Goal: Find contact information: Find contact information

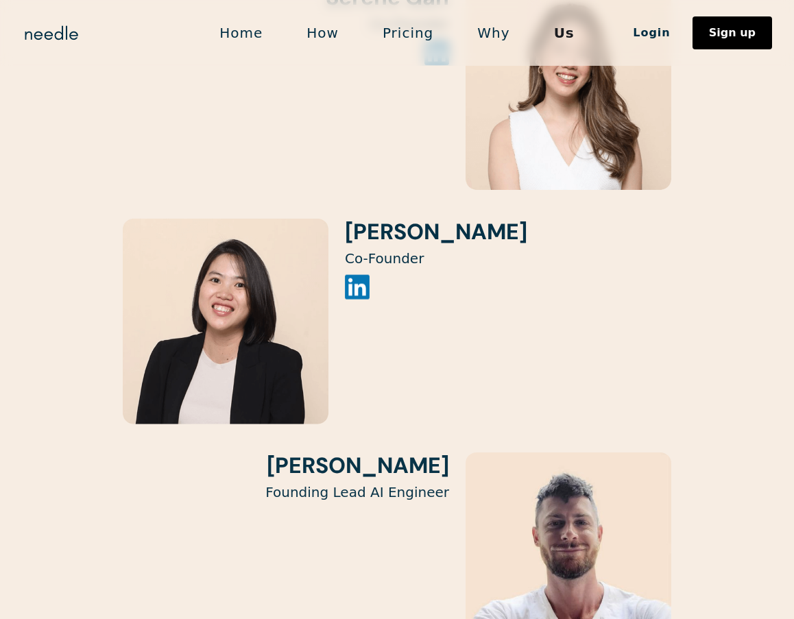
scroll to position [1686, 0]
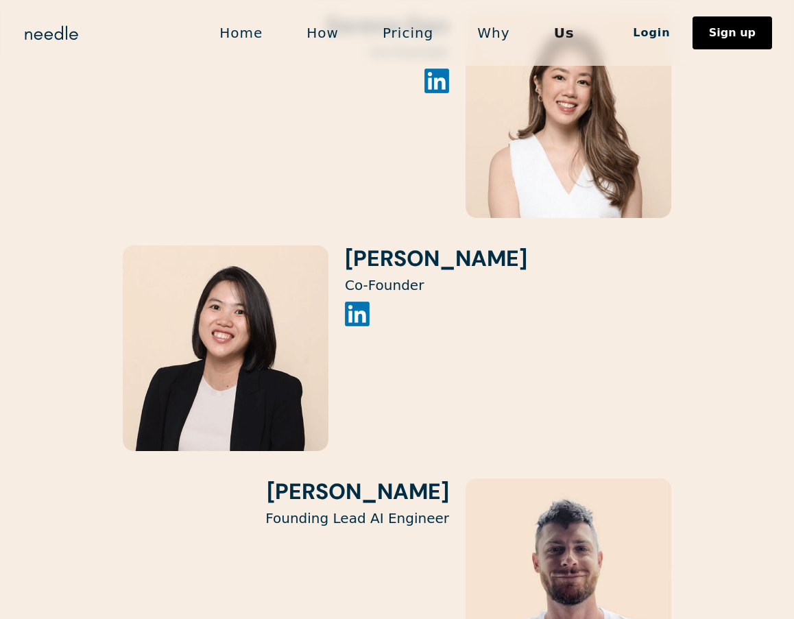
click at [437, 245] on h3 "Jeannie Nguyen" at bounding box center [436, 258] width 182 height 26
copy h3 "Nguyen"
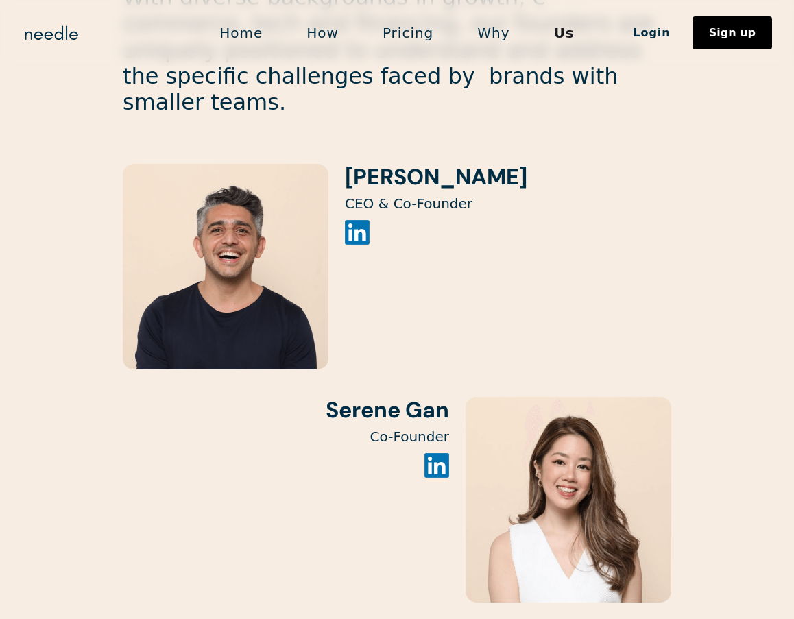
scroll to position [1299, 0]
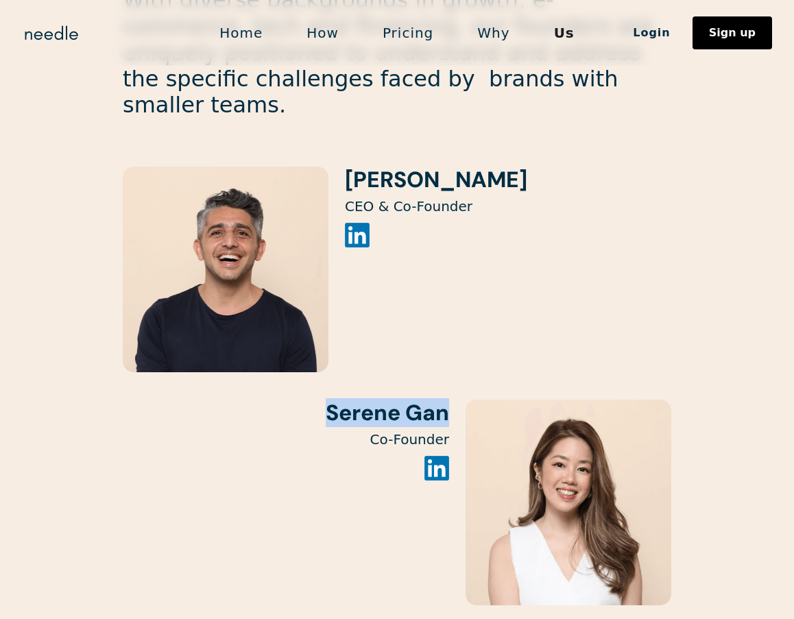
drag, startPoint x: 326, startPoint y: 361, endPoint x: 445, endPoint y: 358, distance: 118.6
click at [448, 400] on h3 "Serene Gan" at bounding box center [286, 413] width 326 height 26
copy h3 "Serene Gan"
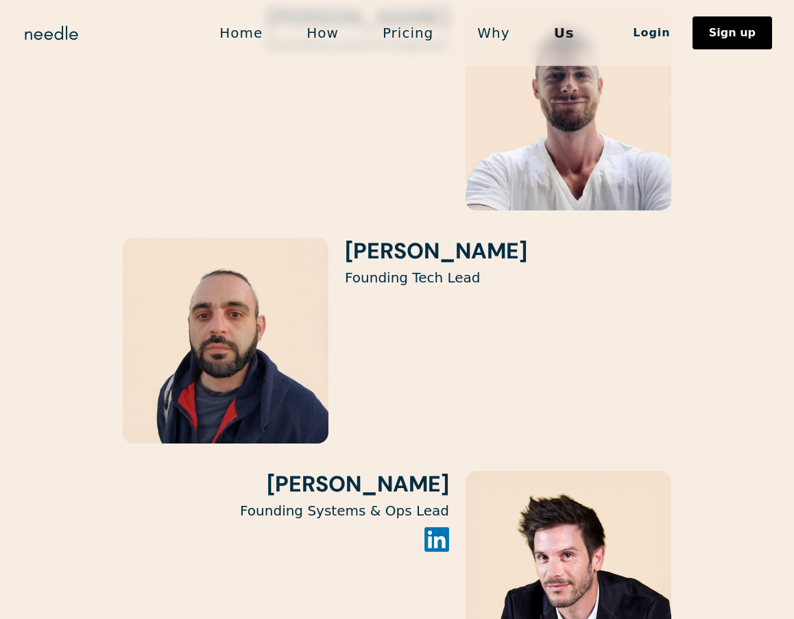
scroll to position [2503, 0]
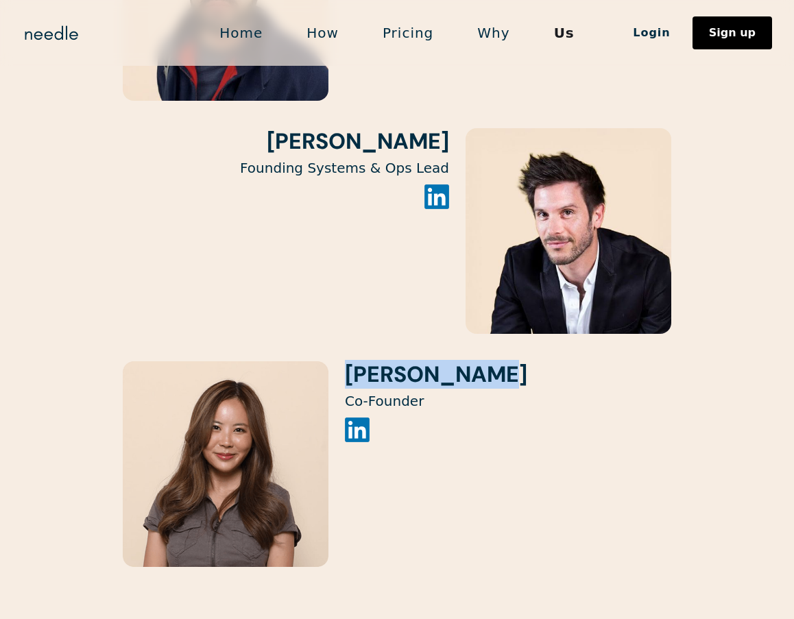
drag, startPoint x: 348, startPoint y: 324, endPoint x: 507, endPoint y: 322, distance: 159.0
click at [507, 361] on div "Rachelle Yee Co-Founder" at bounding box center [397, 464] width 548 height 206
copy h3 "Rachelle Yee"
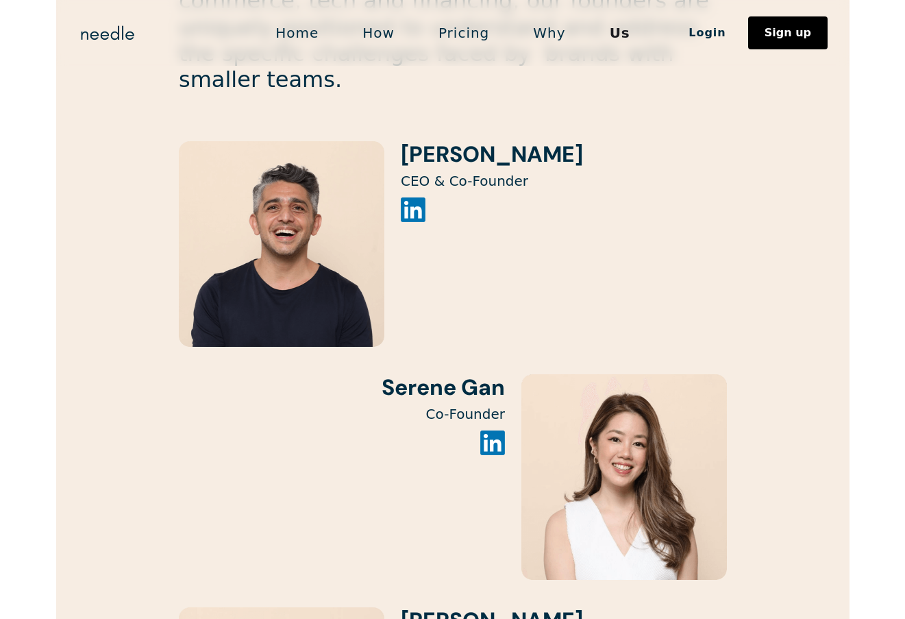
scroll to position [1326, 0]
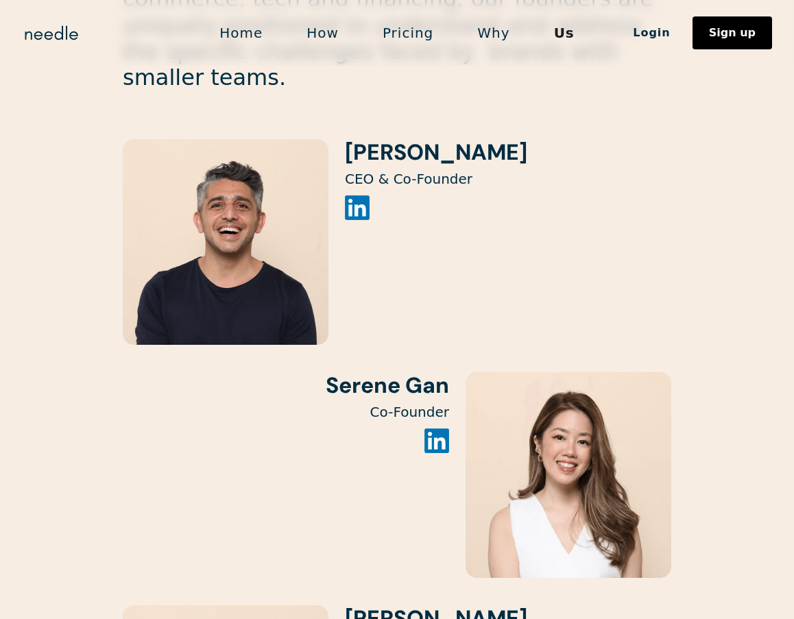
drag, startPoint x: 348, startPoint y: 99, endPoint x: 522, endPoint y: 99, distance: 174.1
click at [520, 139] on div "Kiyan Foroughi CEO & Co-Founder" at bounding box center [397, 242] width 548 height 206
copy h3 "Kiyan Foroughi"
